Goal: Transaction & Acquisition: Purchase product/service

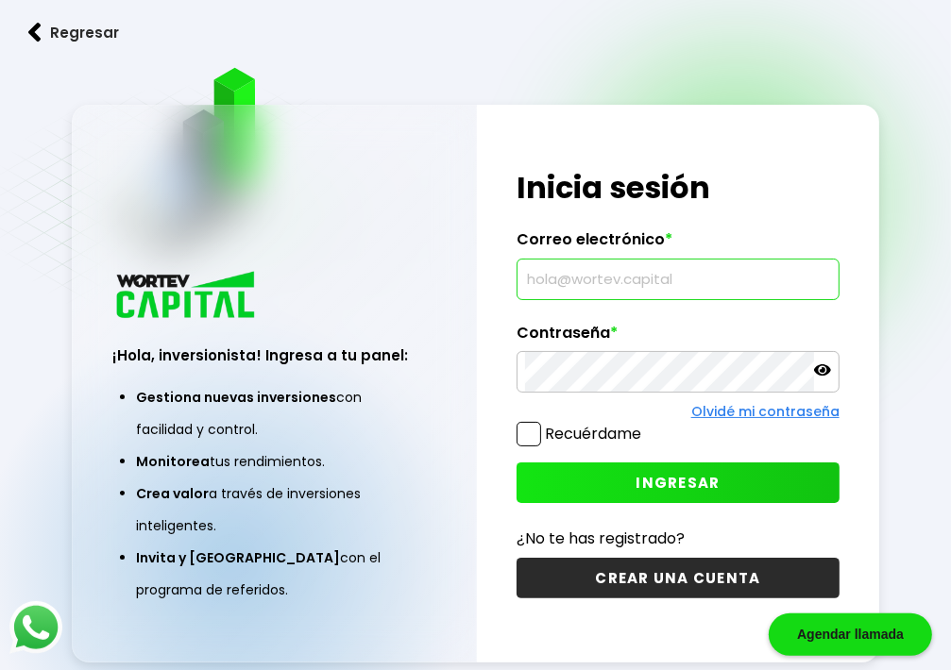
click at [546, 288] on input "text" at bounding box center [678, 280] width 306 height 40
type input "[EMAIL_ADDRESS][DOMAIN_NAME]"
click at [657, 487] on span "INGRESAR" at bounding box center [677, 483] width 84 height 20
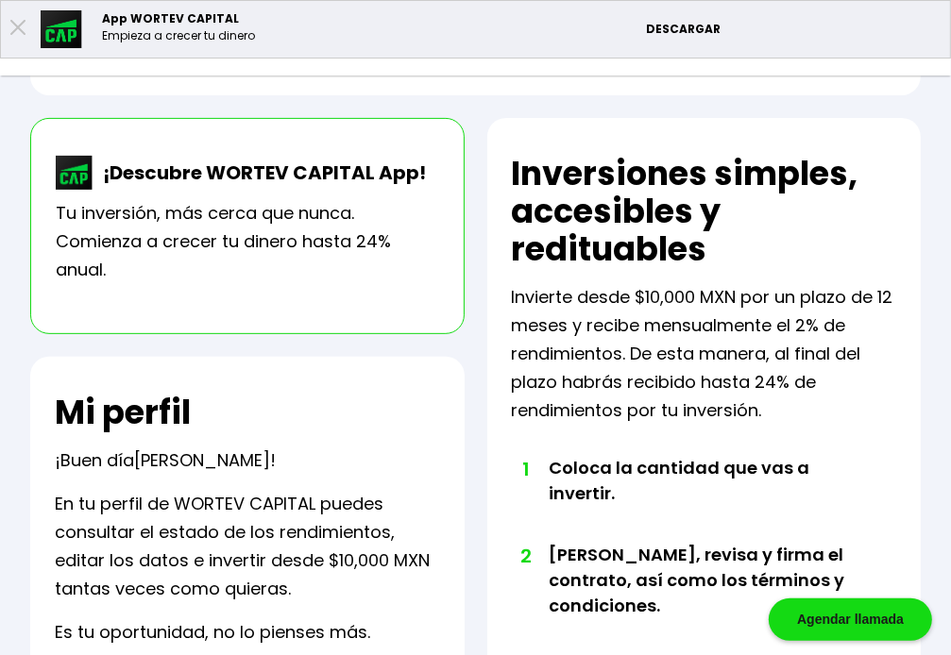
scroll to position [283, 0]
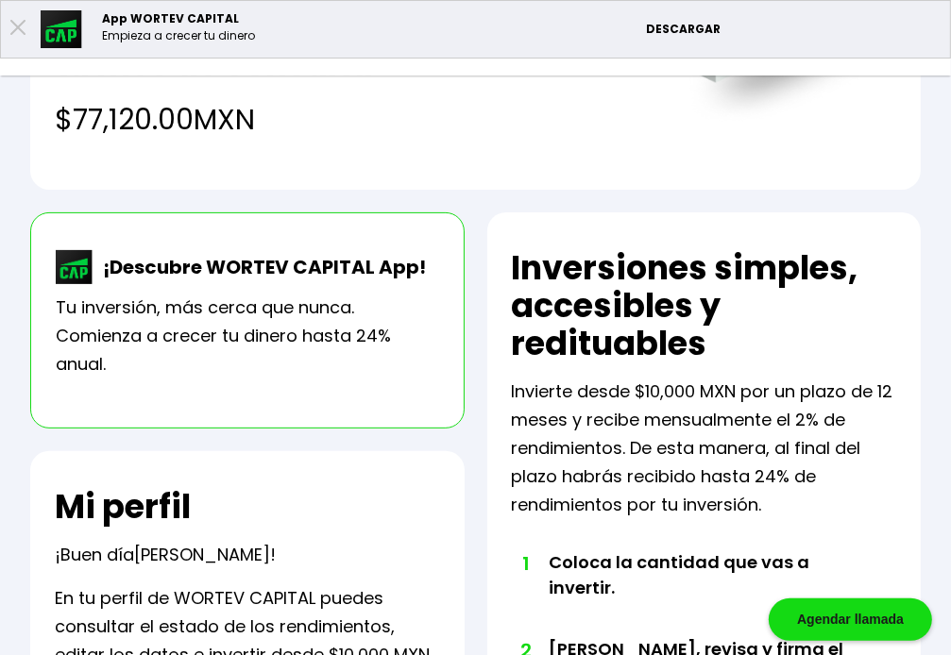
click at [0, 0] on li "Invertir" at bounding box center [0, 0] width 0 height 0
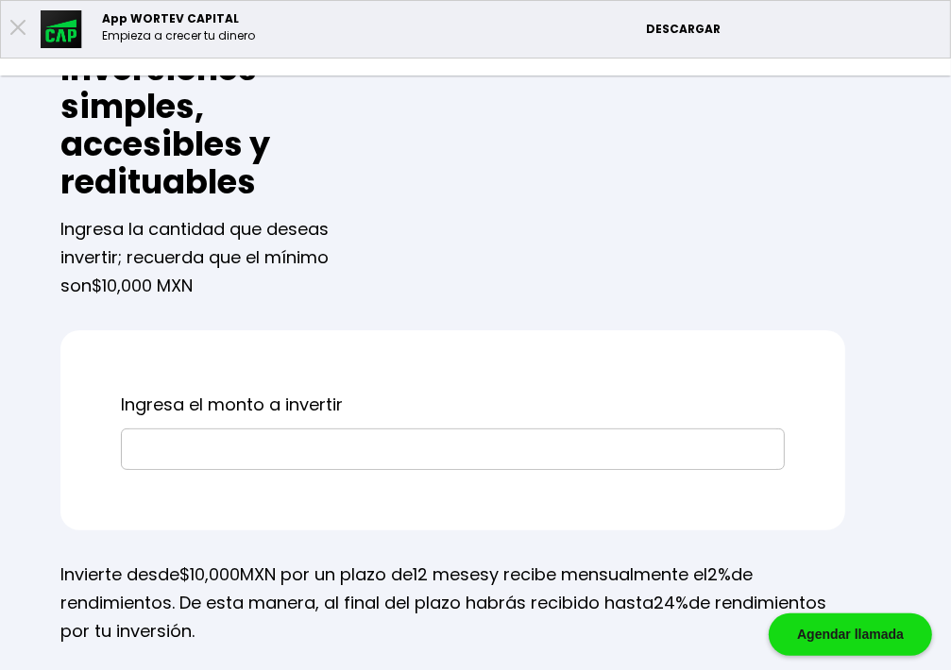
scroll to position [378, 0]
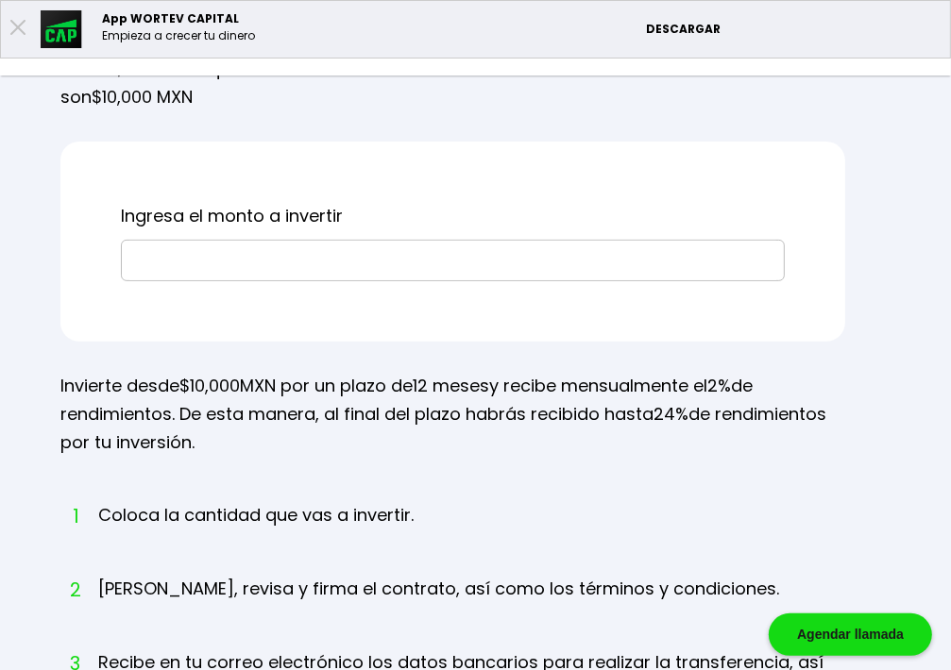
click at [425, 280] on input "text" at bounding box center [452, 261] width 647 height 40
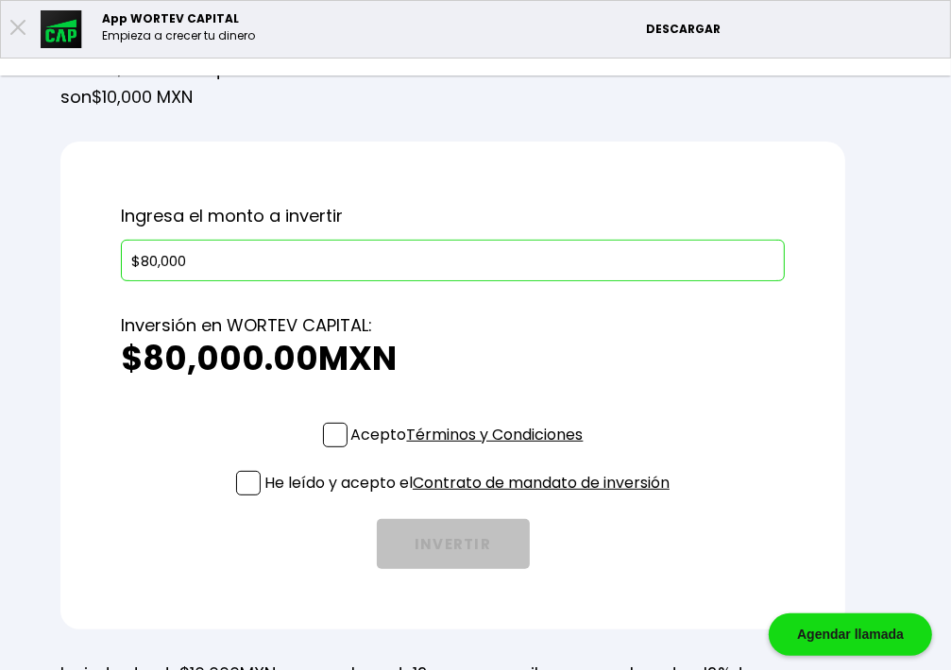
type input "$80,000"
click at [347, 447] on span at bounding box center [335, 435] width 25 height 25
click at [471, 449] on input "Acepto Términos y Condiciones" at bounding box center [471, 449] width 0 height 0
click at [261, 496] on span at bounding box center [248, 483] width 25 height 25
click at [471, 498] on input "He leído y acepto el Contrato de mandato de inversión" at bounding box center [471, 498] width 0 height 0
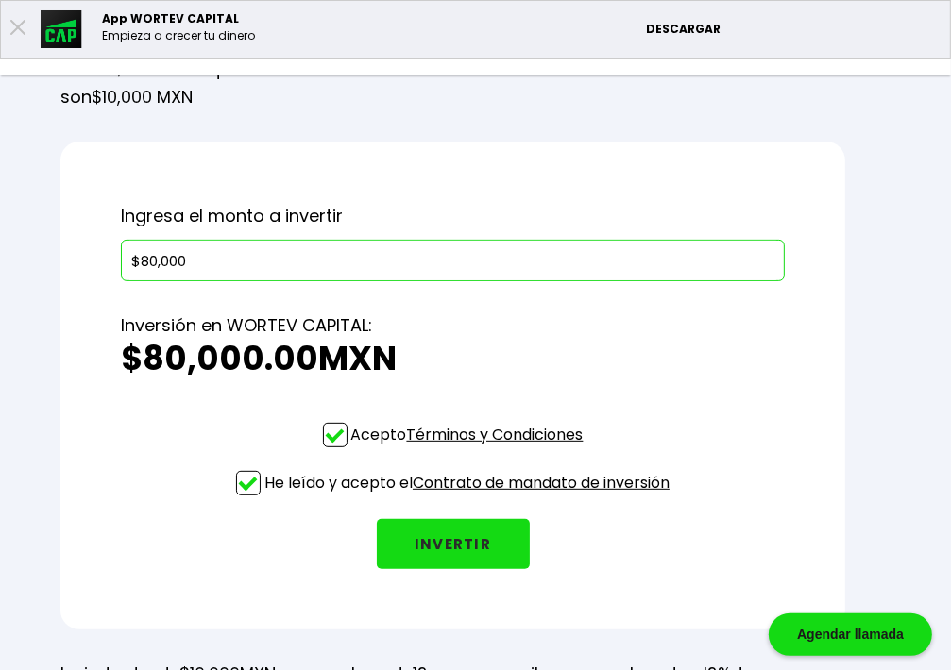
scroll to position [566, 0]
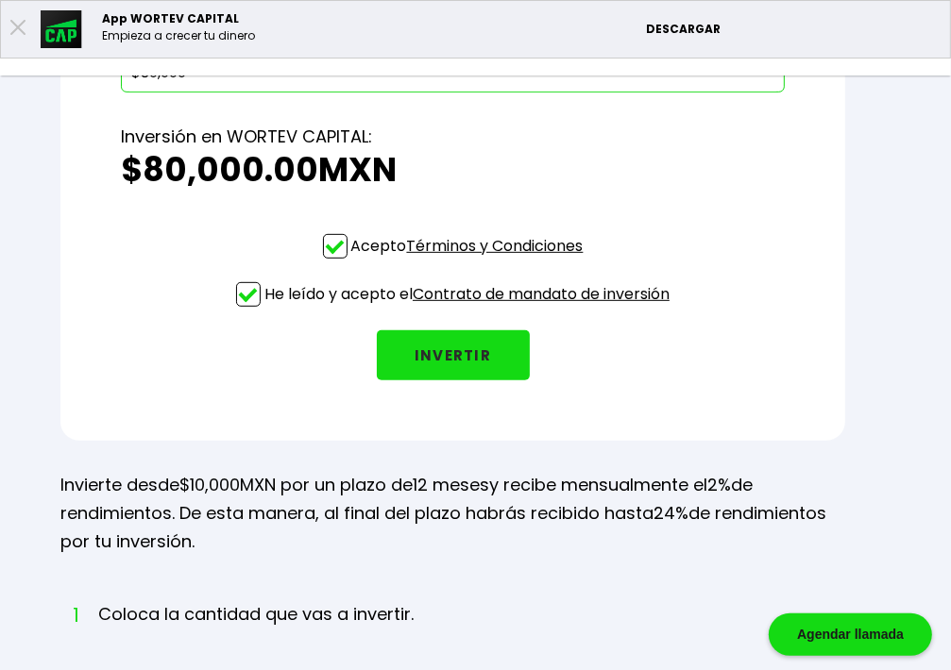
click at [530, 380] on button "INVERTIR" at bounding box center [453, 355] width 153 height 50
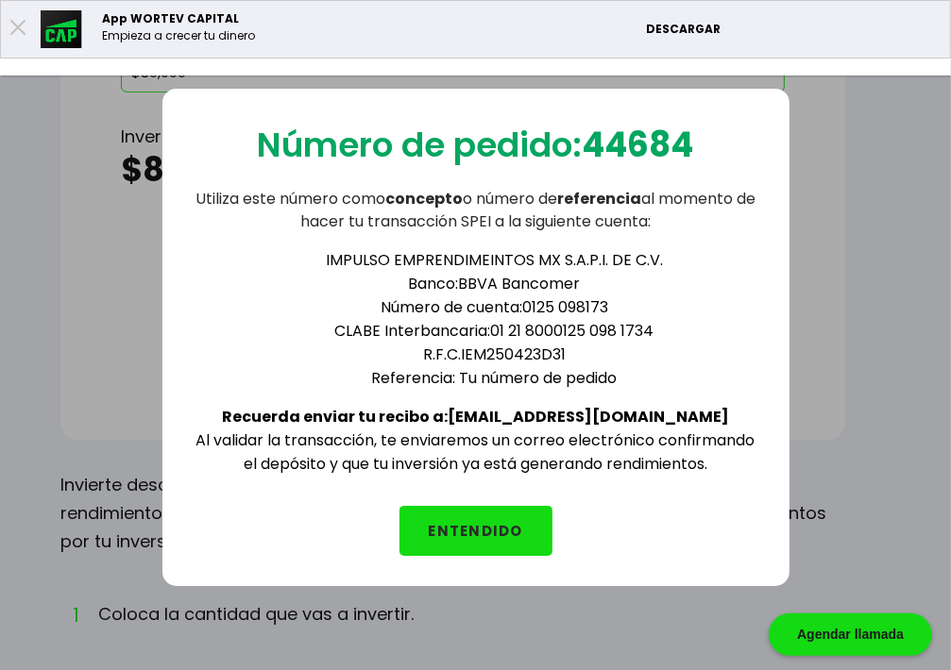
click at [460, 538] on button "ENTENDIDO" at bounding box center [475, 531] width 153 height 50
